Goal: Use online tool/utility: Utilize a website feature to perform a specific function

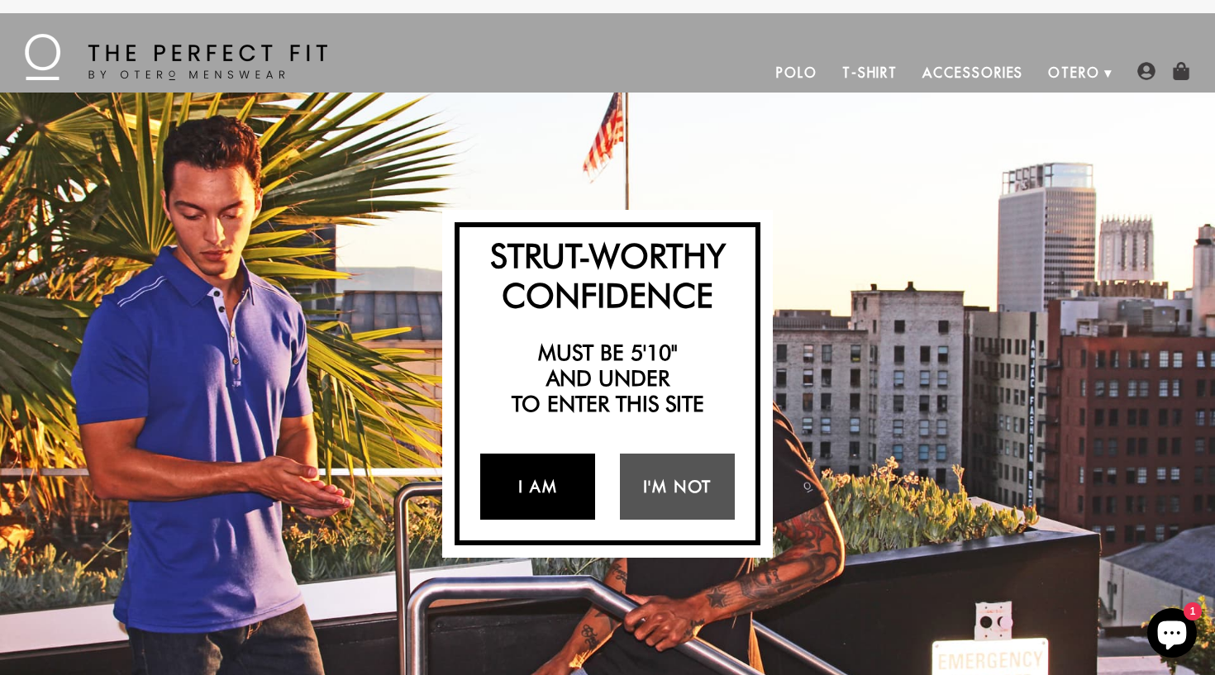
click at [575, 494] on link "I Am" at bounding box center [537, 487] width 115 height 66
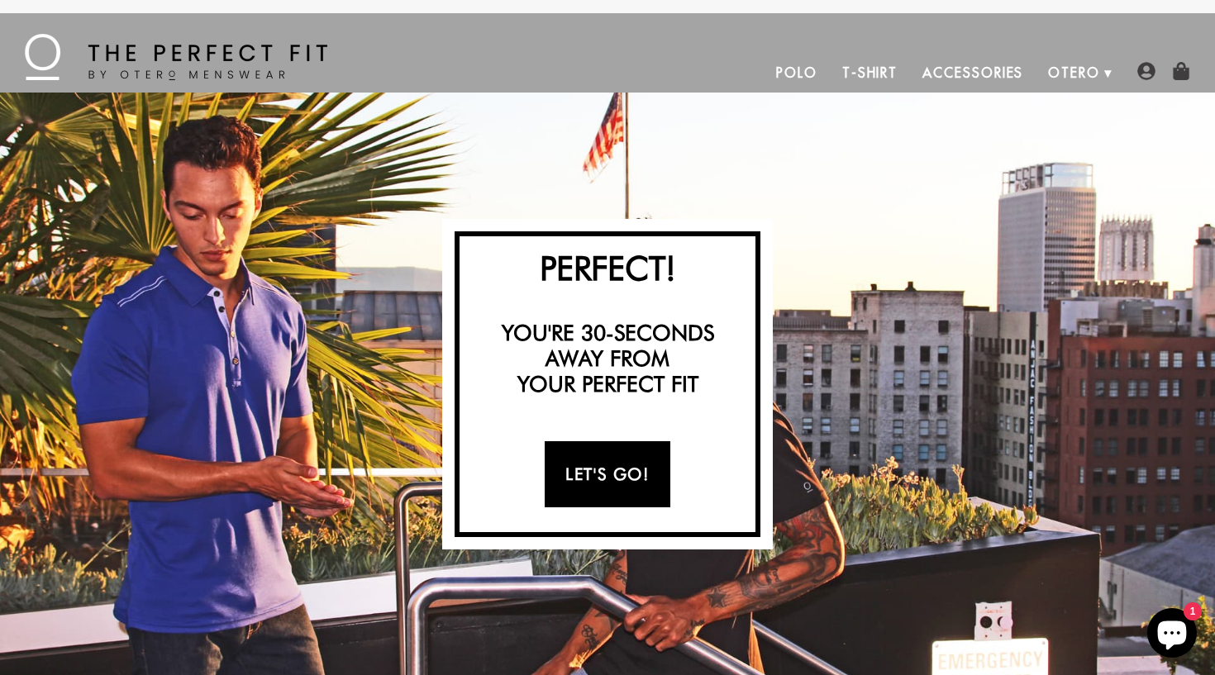
click at [588, 475] on link "Let's Go!" at bounding box center [607, 474] width 125 height 66
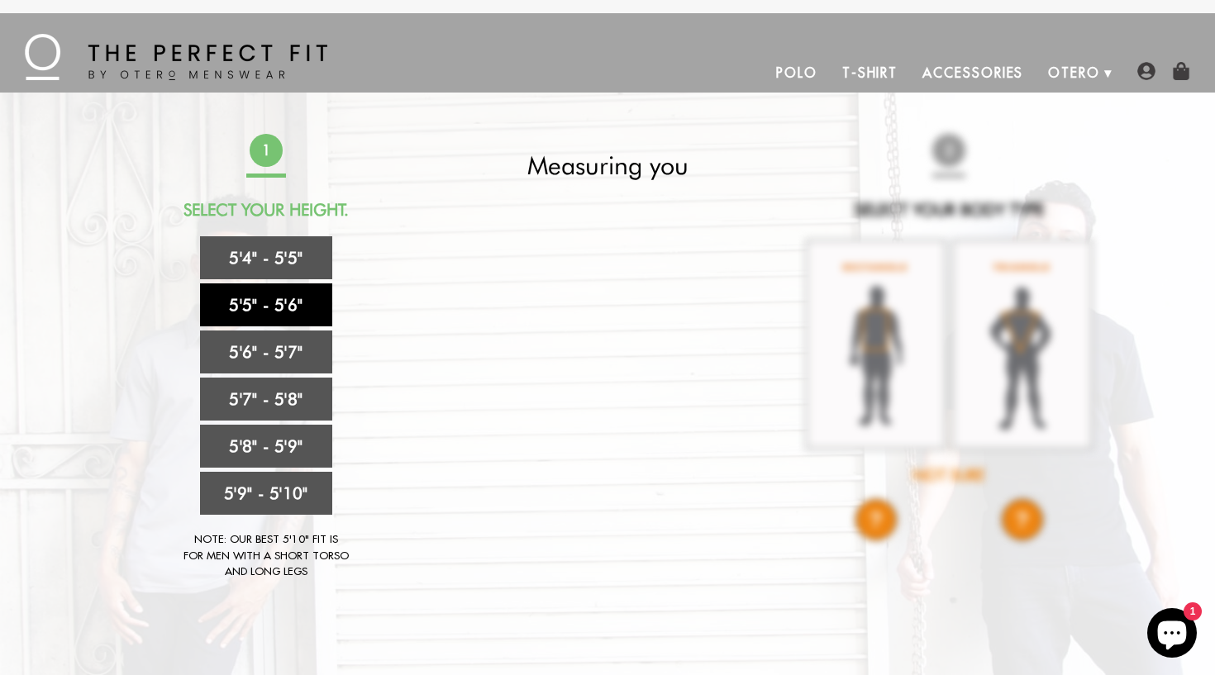
click at [295, 309] on link "5'5" - 5'6"" at bounding box center [266, 304] width 132 height 43
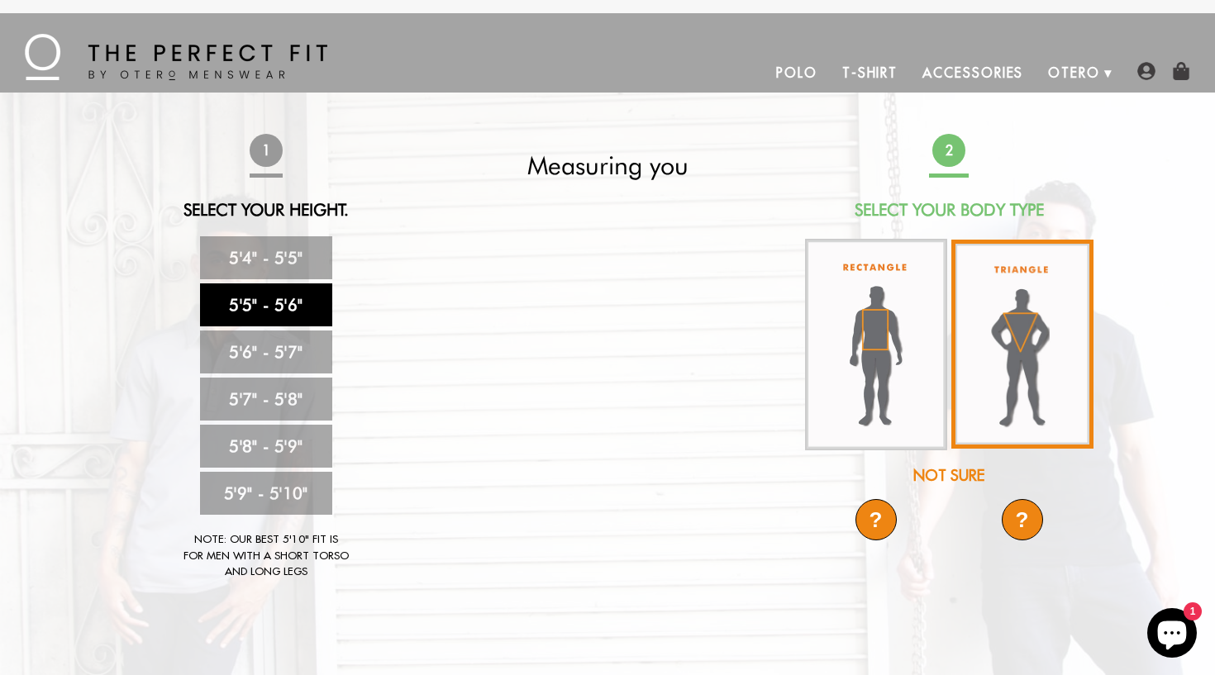
click at [1019, 322] on img at bounding box center [1022, 344] width 142 height 209
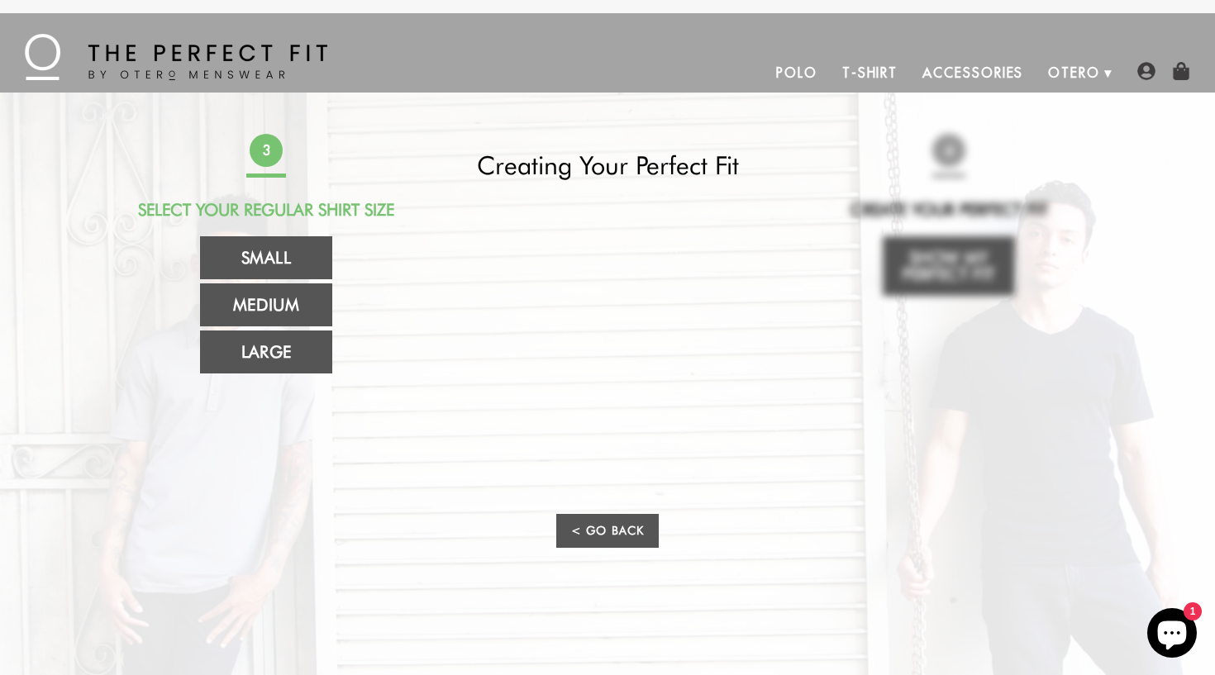
scroll to position [6, 0]
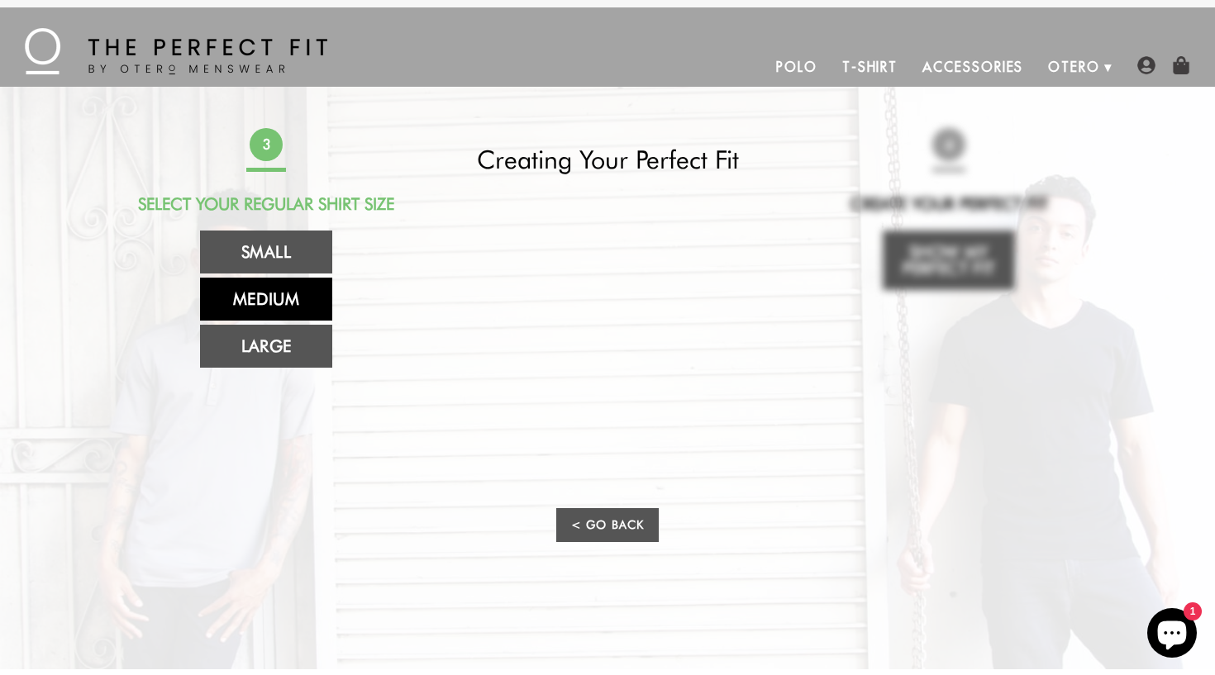
click at [285, 302] on link "Medium" at bounding box center [266, 299] width 132 height 43
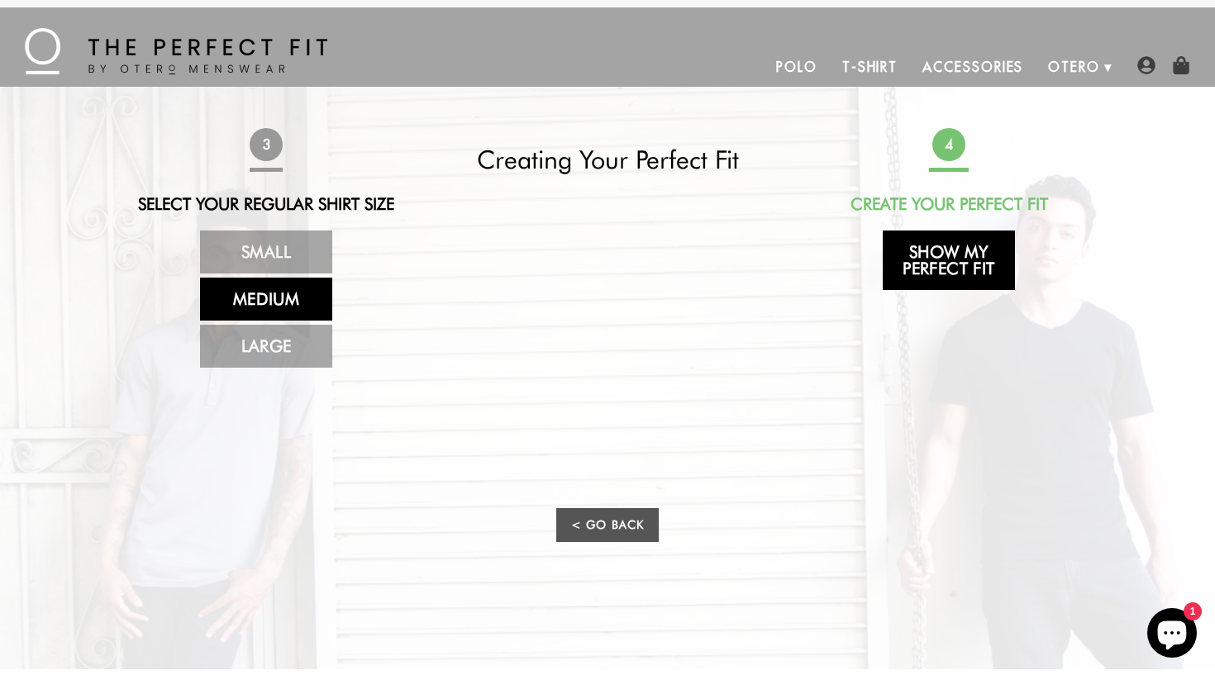
click at [941, 261] on link "Show My Perfect Fit" at bounding box center [949, 261] width 132 height 60
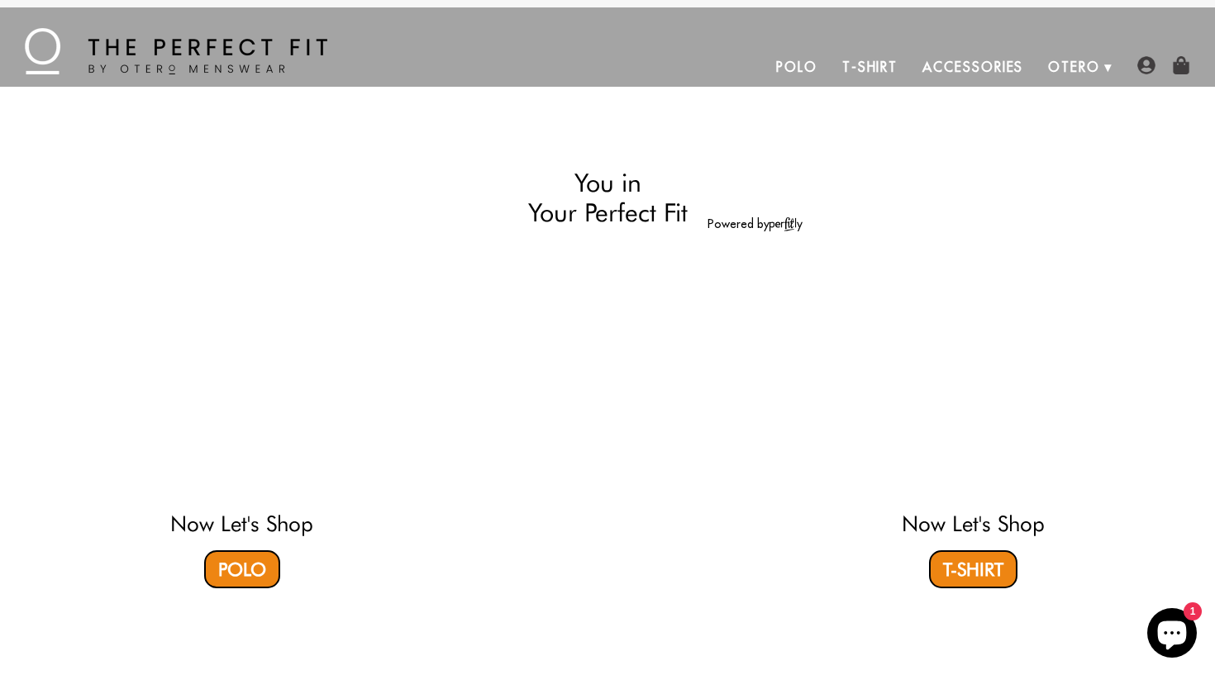
select select "55-56"
select select "triangle"
select select "M"
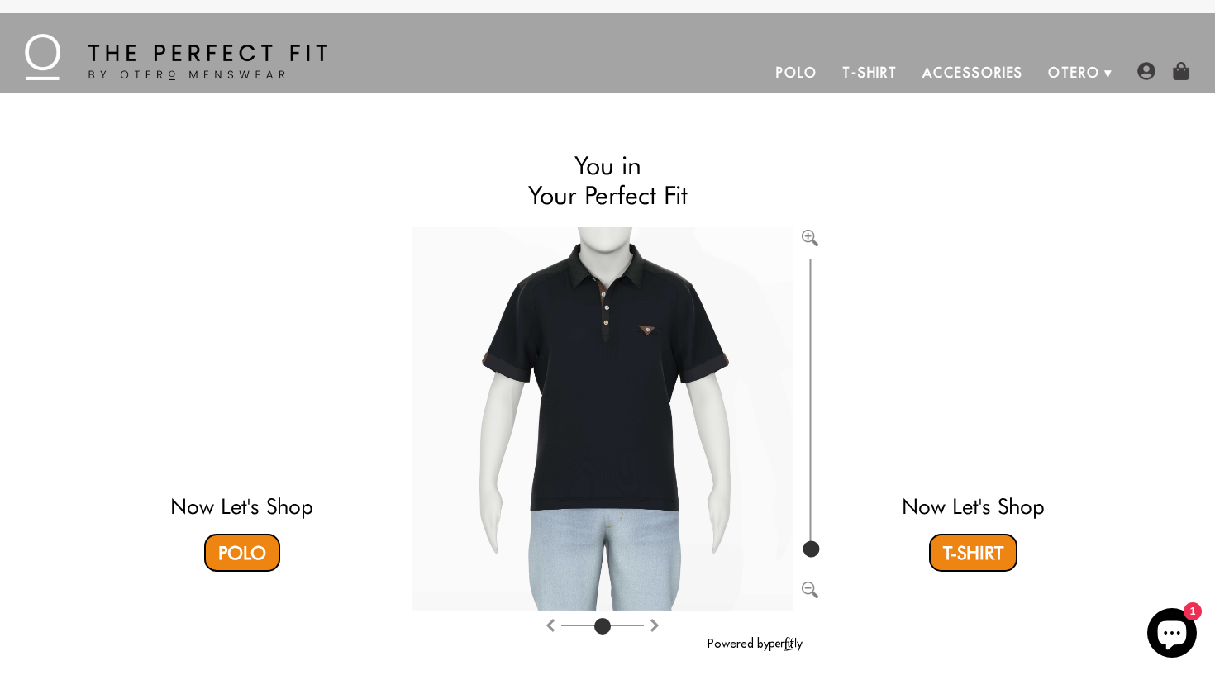
scroll to position [0, 0]
